Goal: Task Accomplishment & Management: Manage account settings

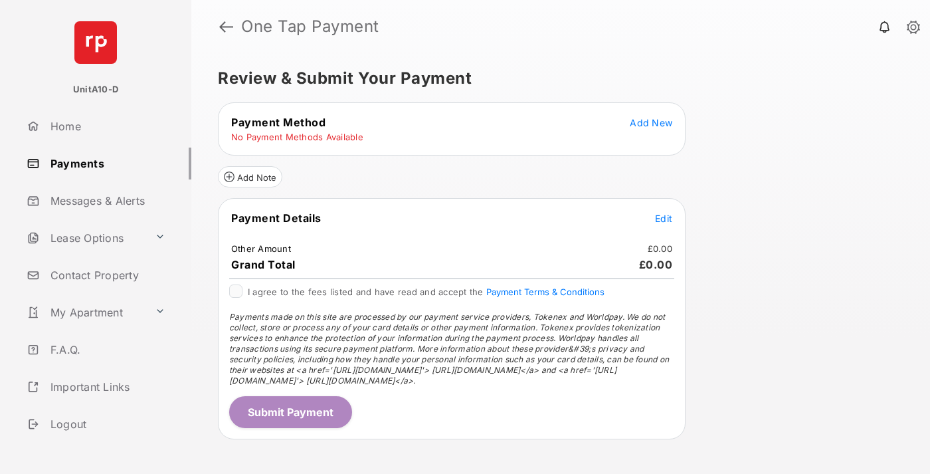
click at [651, 122] on span "Add New" at bounding box center [651, 122] width 43 height 11
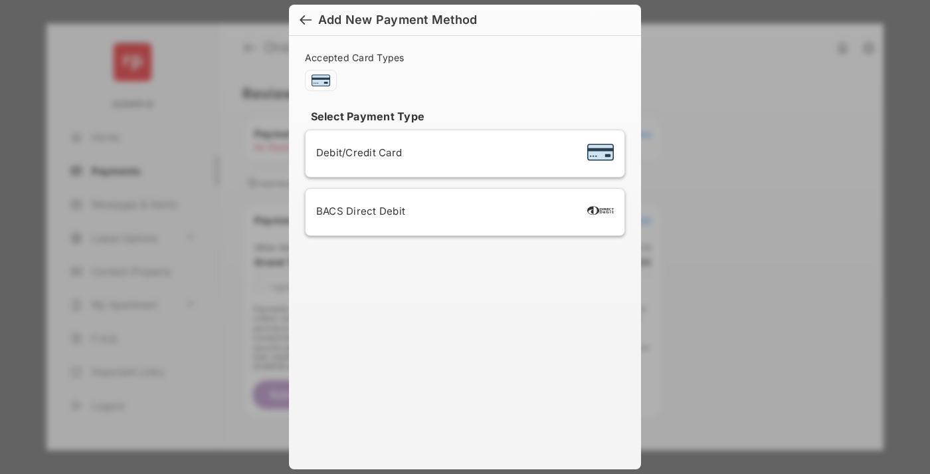
click at [462, 212] on div "BACS Direct Debit" at bounding box center [465, 211] width 298 height 25
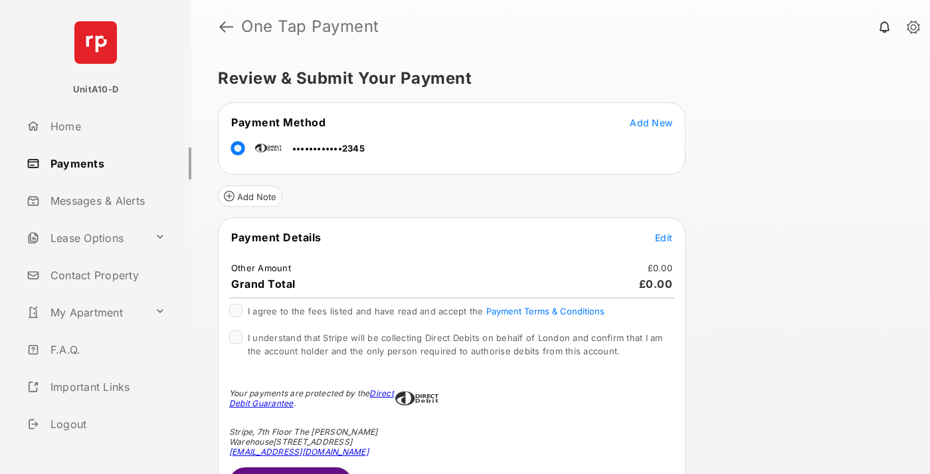
click at [664, 237] on span "Edit" at bounding box center [663, 237] width 17 height 11
